Goal: Task Accomplishment & Management: Manage account settings

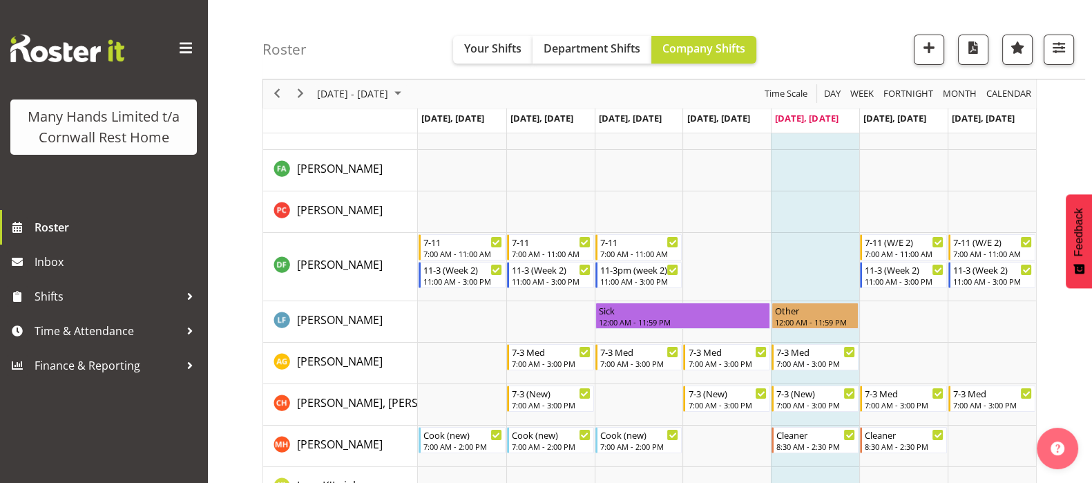
scroll to position [32, 0]
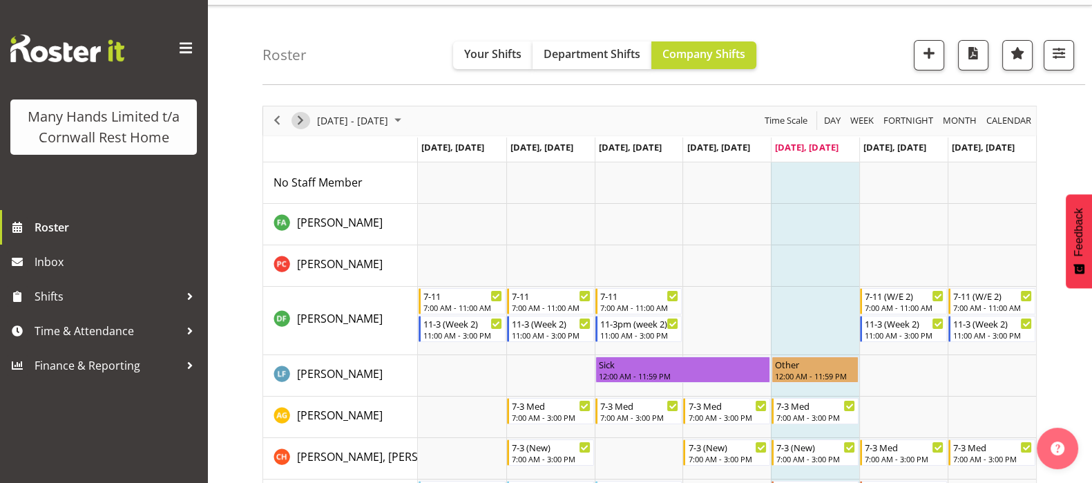
click at [297, 120] on span "Next" at bounding box center [300, 120] width 17 height 17
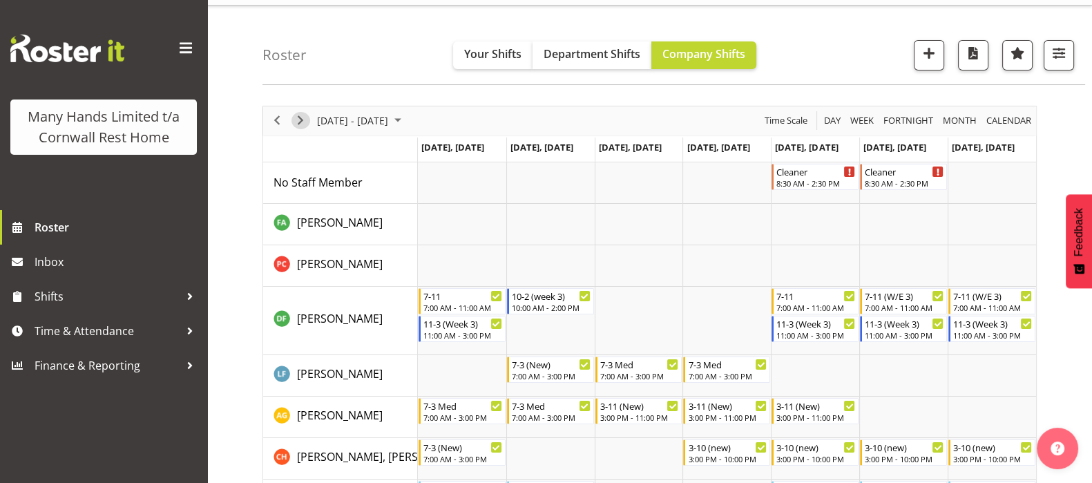
click at [302, 122] on span "Next" at bounding box center [300, 120] width 17 height 17
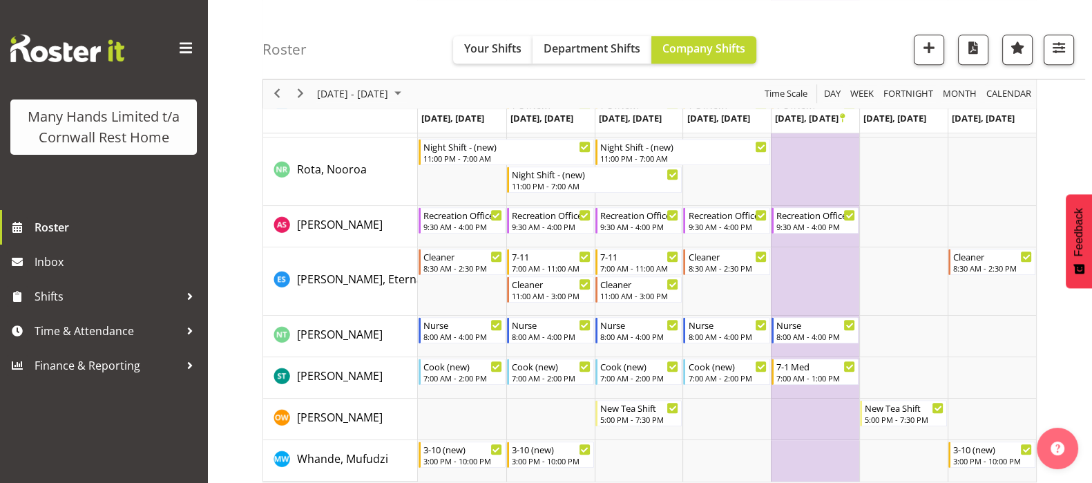
scroll to position [886, 0]
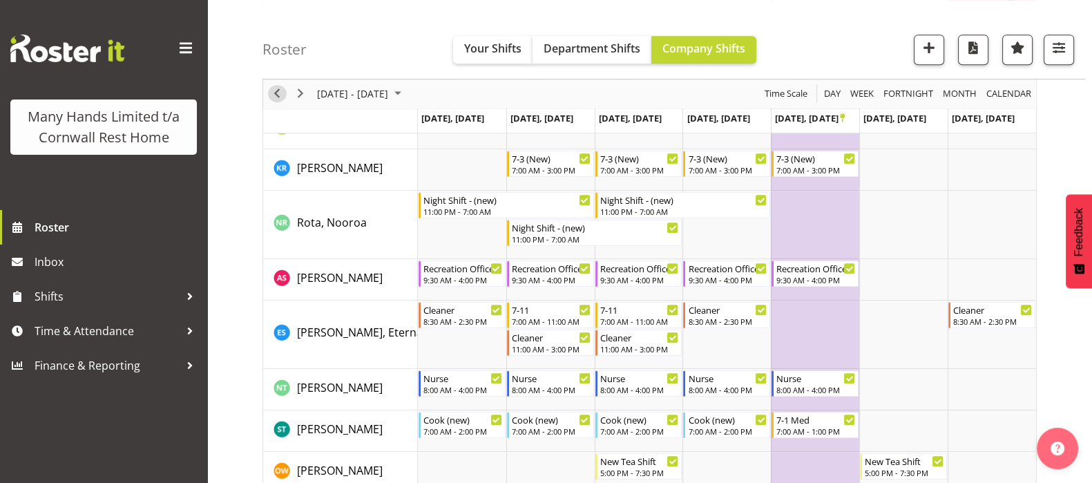
click at [273, 91] on span "Previous" at bounding box center [277, 94] width 17 height 17
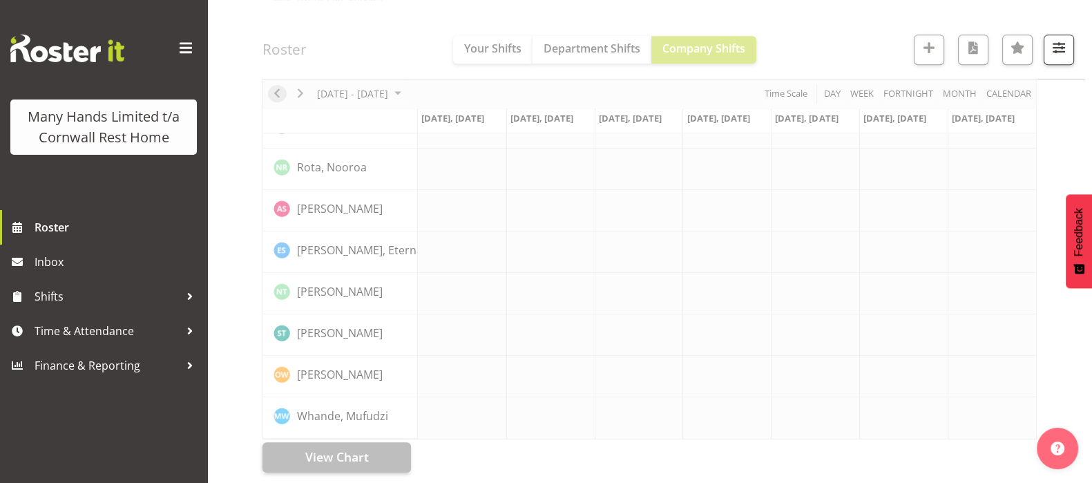
scroll to position [873, 0]
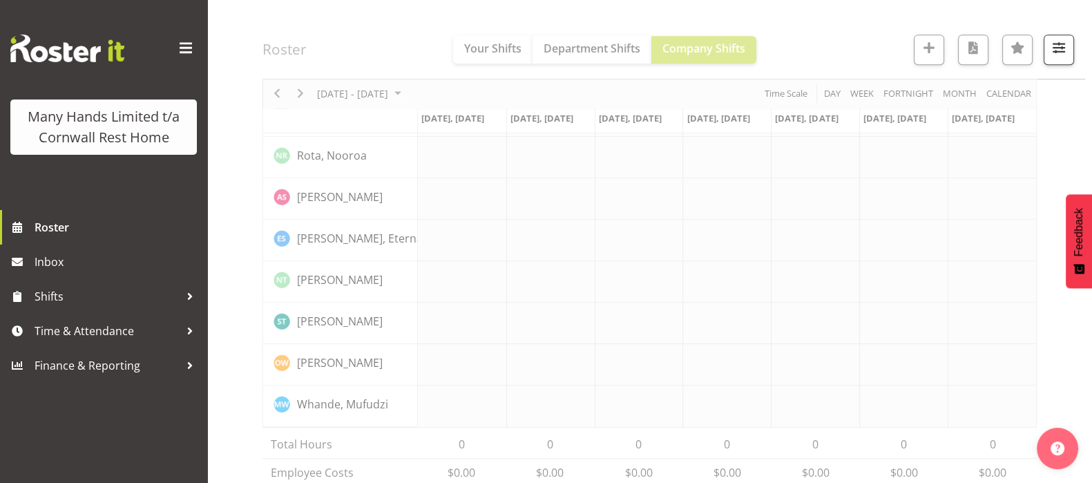
scroll to position [940, 0]
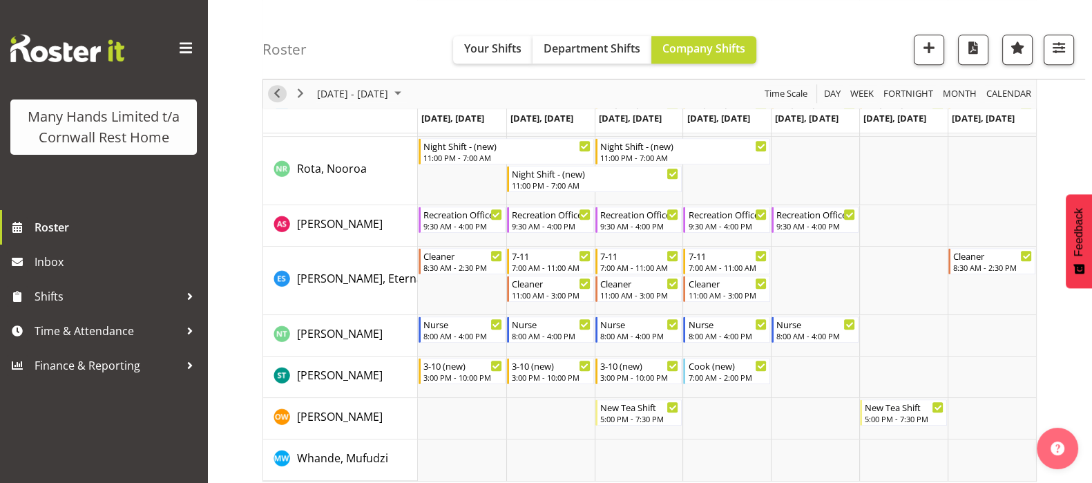
click at [280, 96] on span "Previous" at bounding box center [277, 94] width 17 height 17
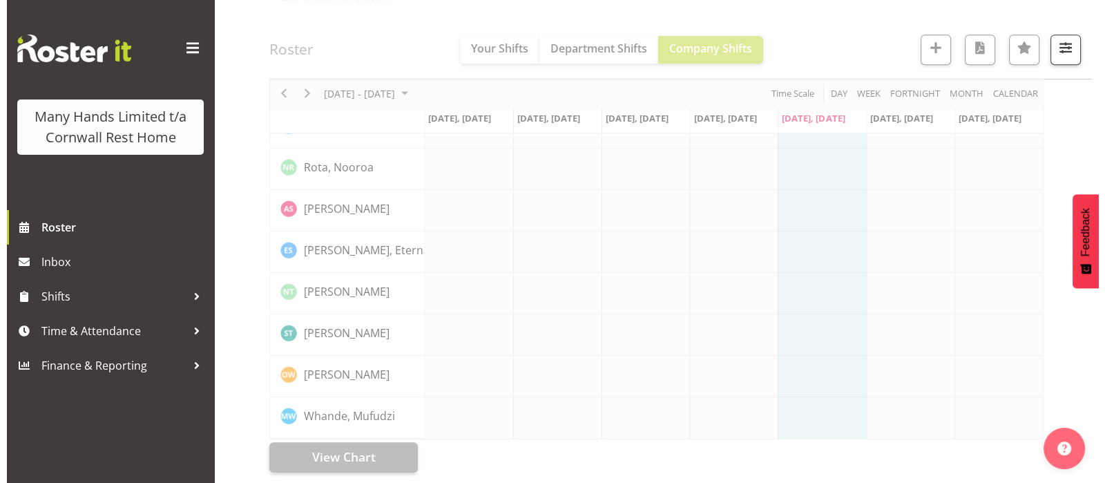
scroll to position [873, 0]
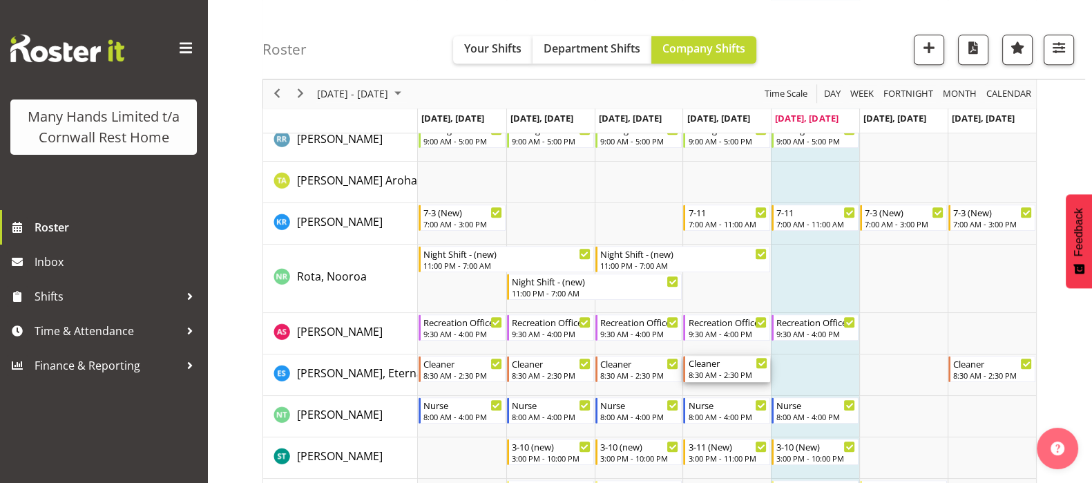
click at [718, 368] on div "Cleaner" at bounding box center [727, 363] width 79 height 14
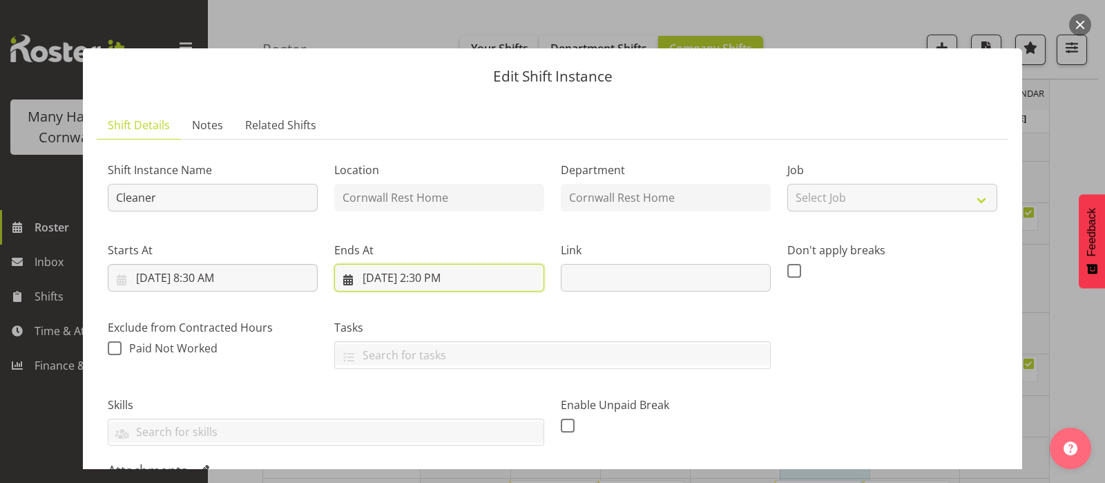
click at [422, 282] on input "[DATE] 2:30 PM" at bounding box center [439, 278] width 210 height 28
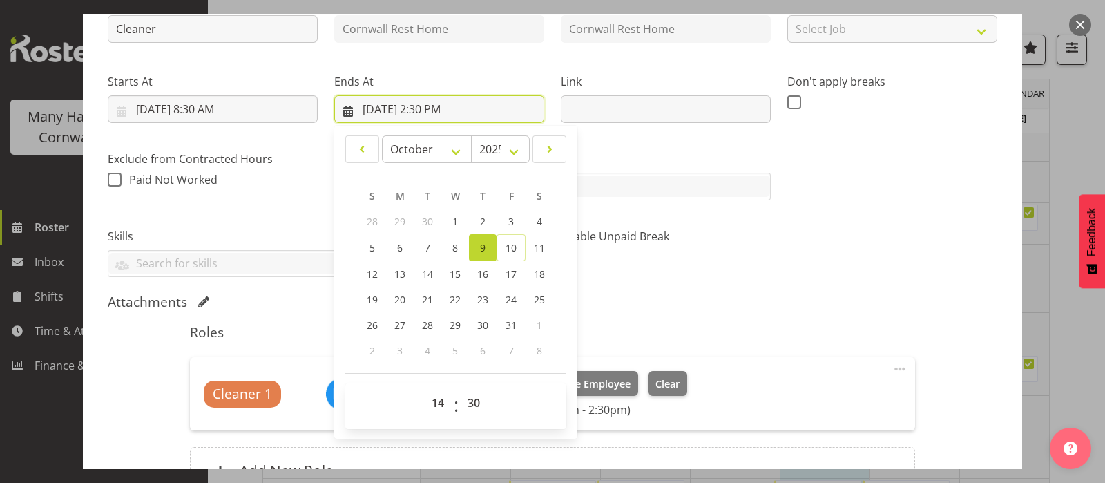
scroll to position [259, 0]
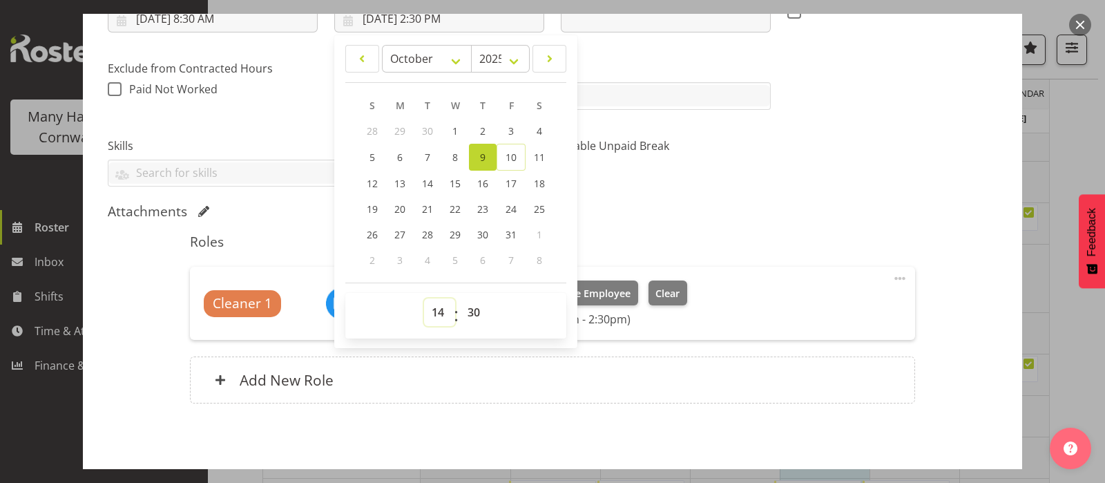
click at [432, 313] on select "00 01 02 03 04 05 06 07 08 09 10 11 12 13 14 15 16 17 18 19 20 21 22 23" at bounding box center [439, 312] width 31 height 28
select select "11"
click at [424, 298] on select "00 01 02 03 04 05 06 07 08 09 10 11 12 13 14 15 16 17 18 19 20 21 22 23" at bounding box center [439, 312] width 31 height 28
type input "[DATE] 11:30 AM"
click at [756, 210] on div "Attachments" at bounding box center [552, 211] width 889 height 17
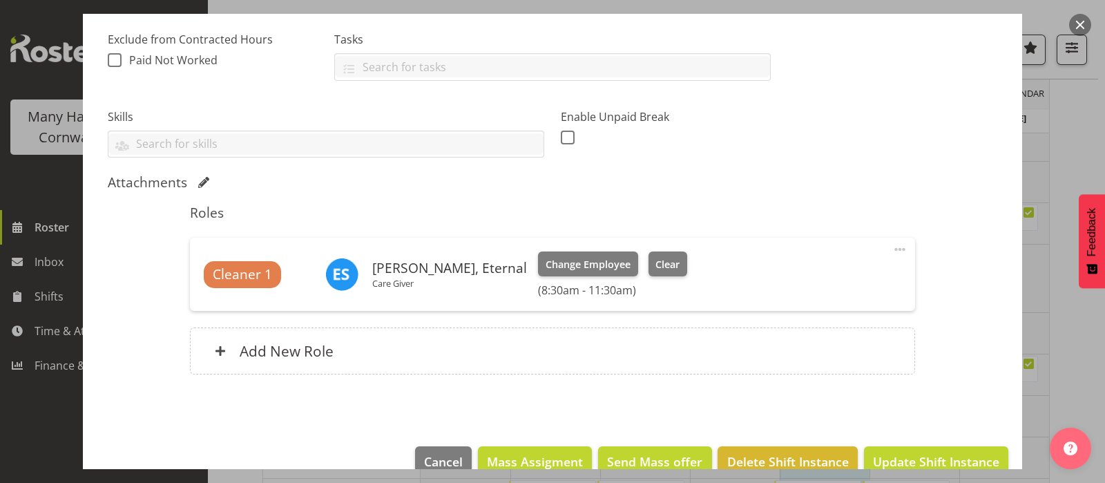
scroll to position [315, 0]
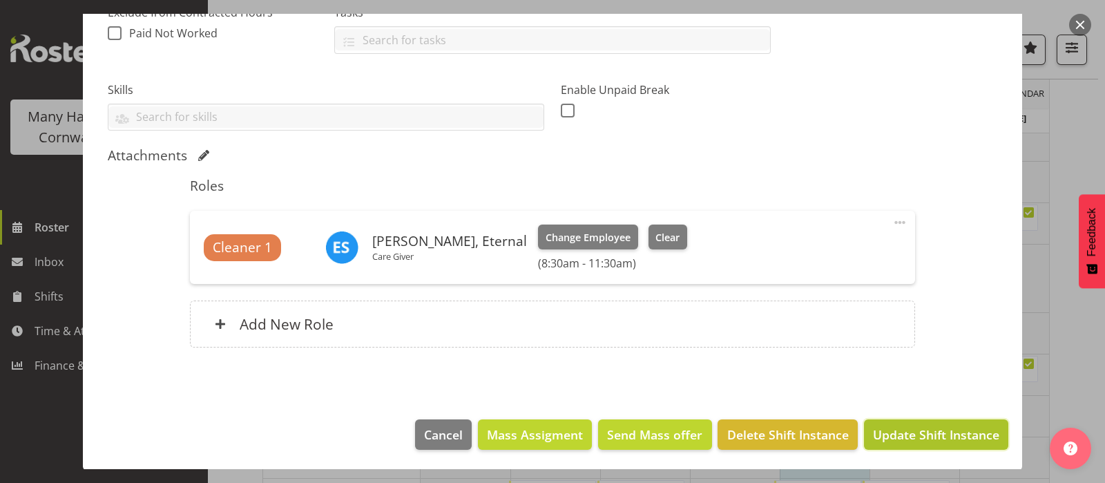
click at [929, 428] on span "Update Shift Instance" at bounding box center [936, 434] width 126 height 18
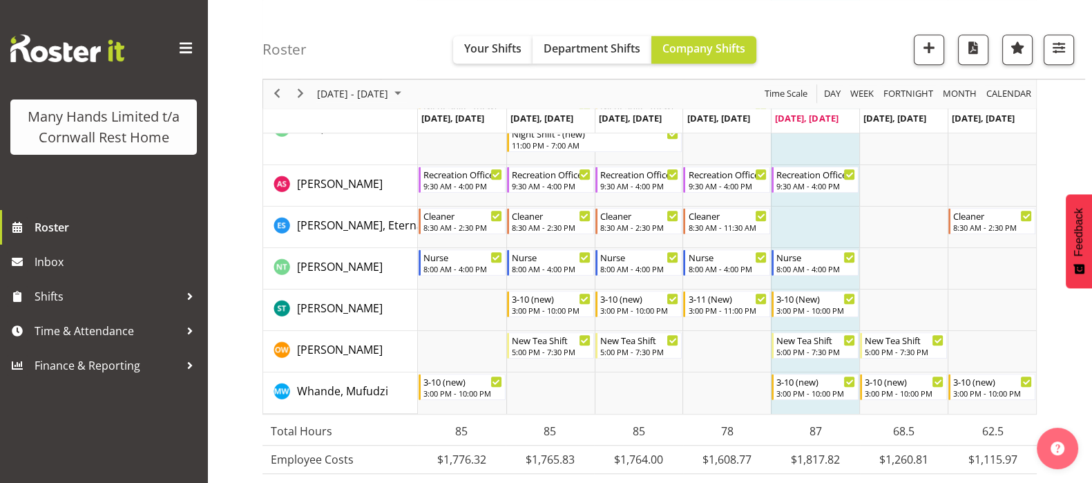
scroll to position [1046, 0]
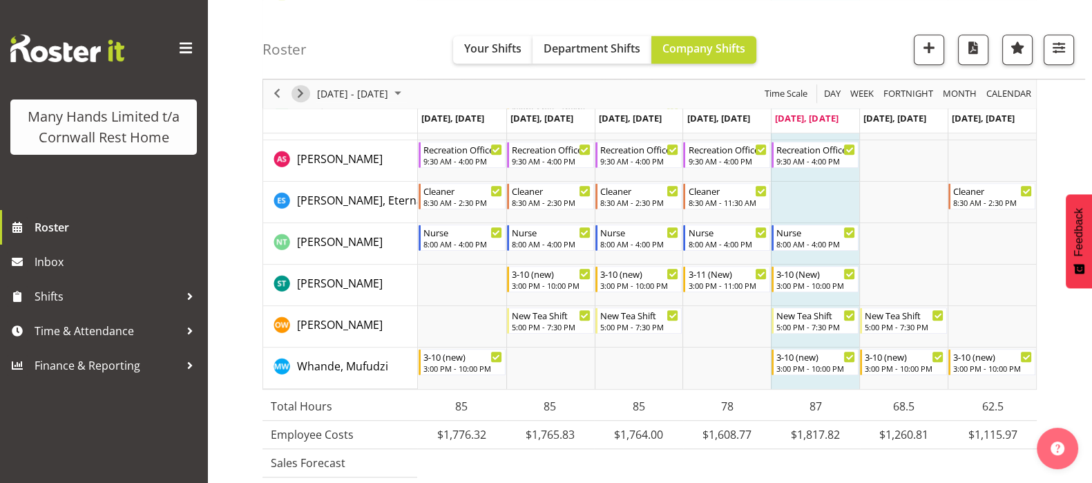
click at [301, 93] on span "Next" at bounding box center [300, 94] width 17 height 17
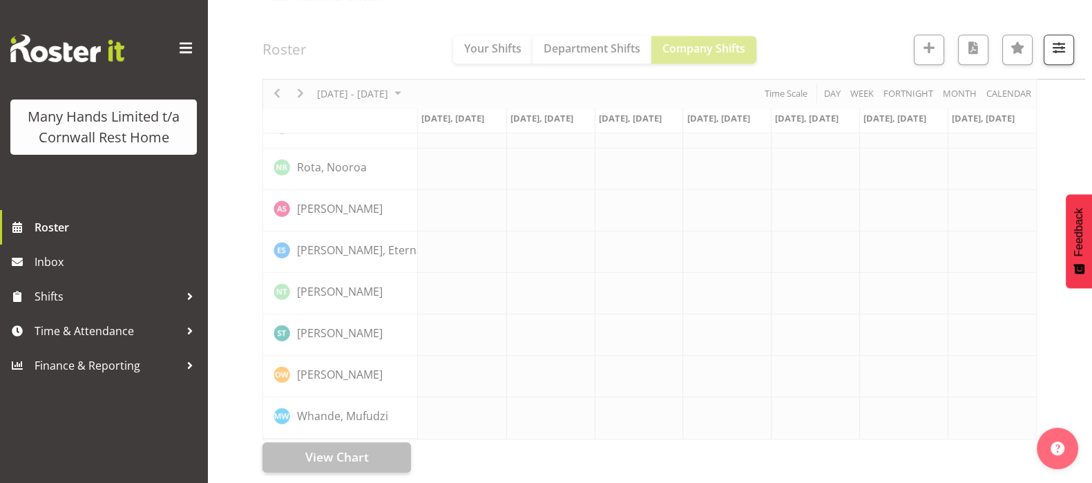
scroll to position [873, 0]
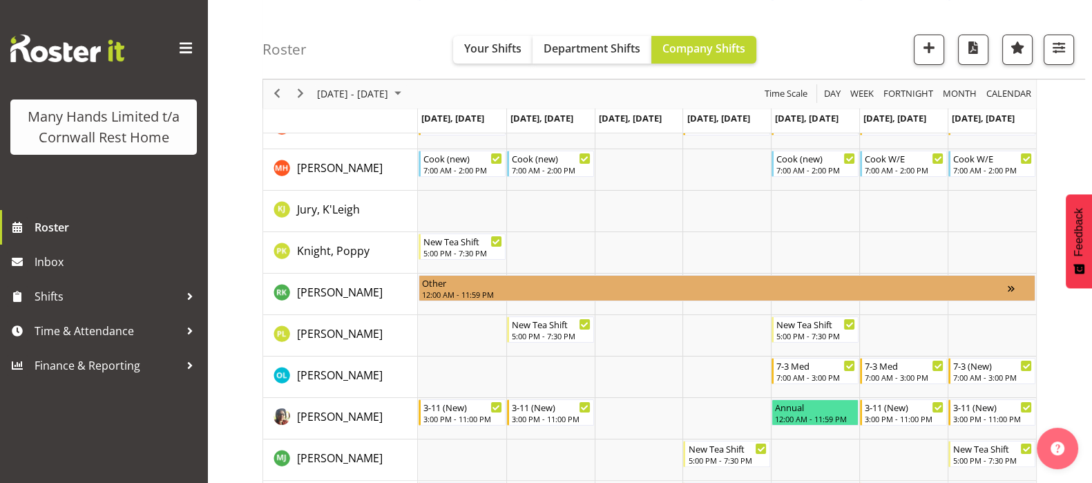
scroll to position [448, 0]
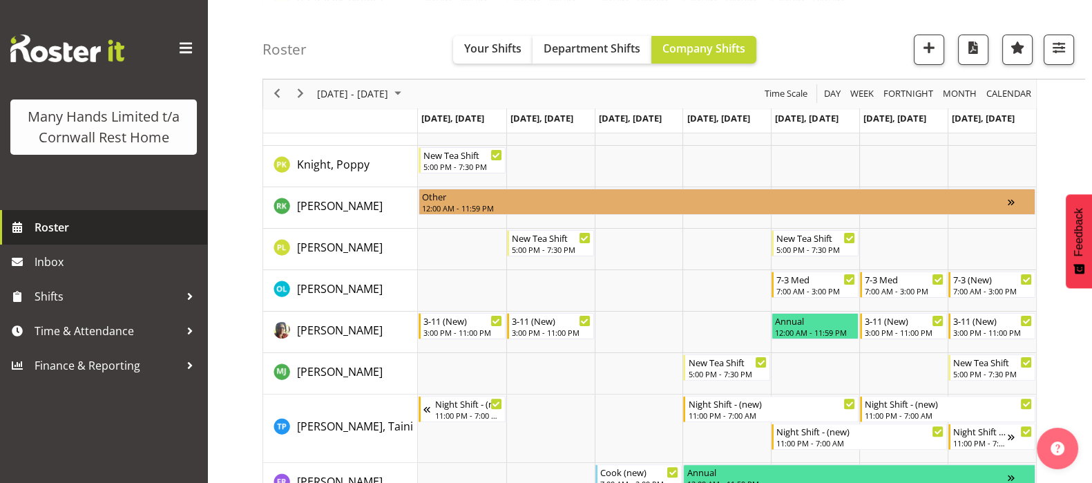
click at [57, 226] on span "Roster" at bounding box center [118, 227] width 166 height 21
